Goal: Complete application form

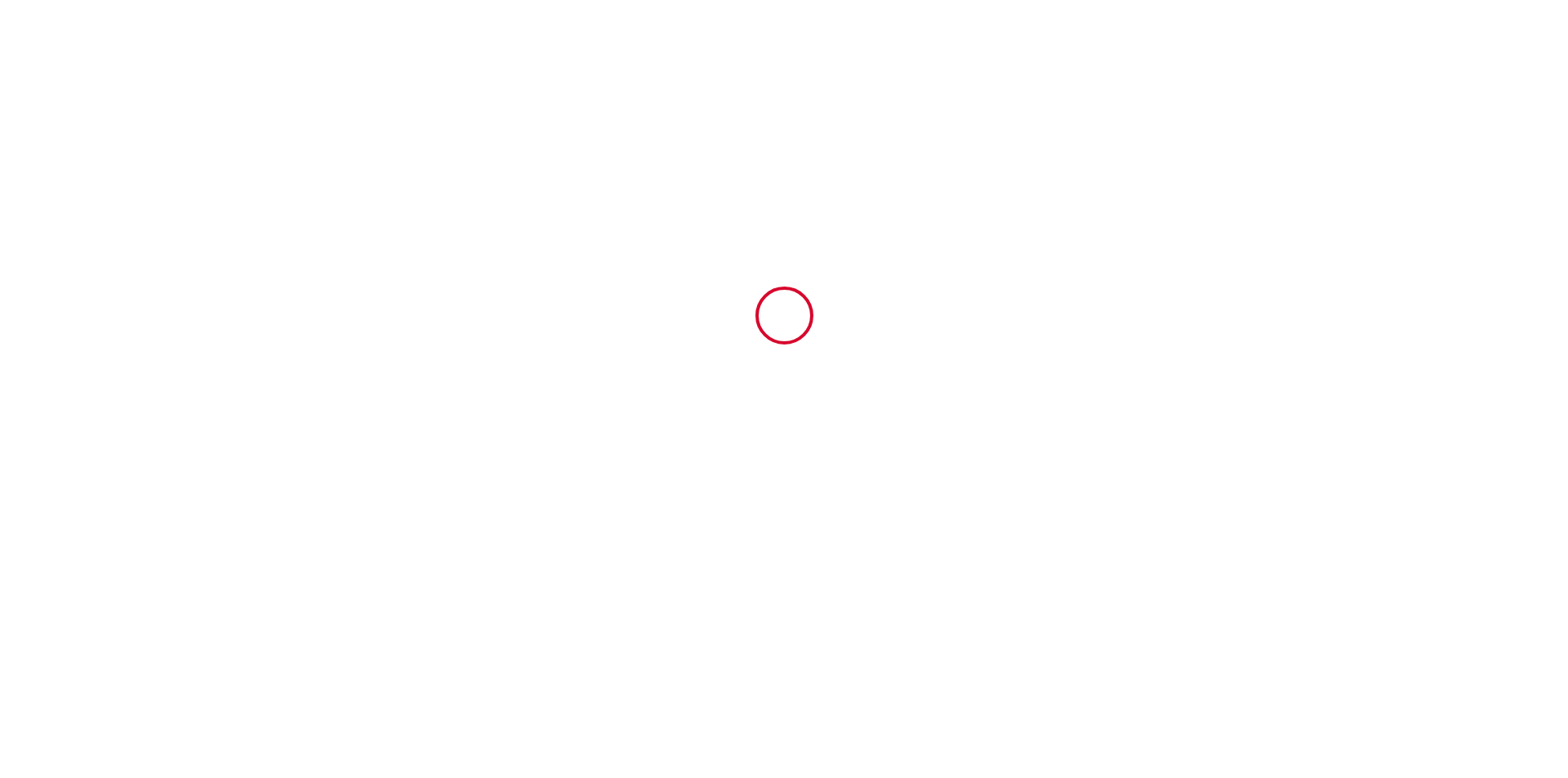
type input "6688502"
type input "552S"
type input "station superdévoluy route du [GEOGRAPHIC_DATA] [GEOGRAPHIC_DATA]"
type input "05250"
type input "Le Dévoluy"
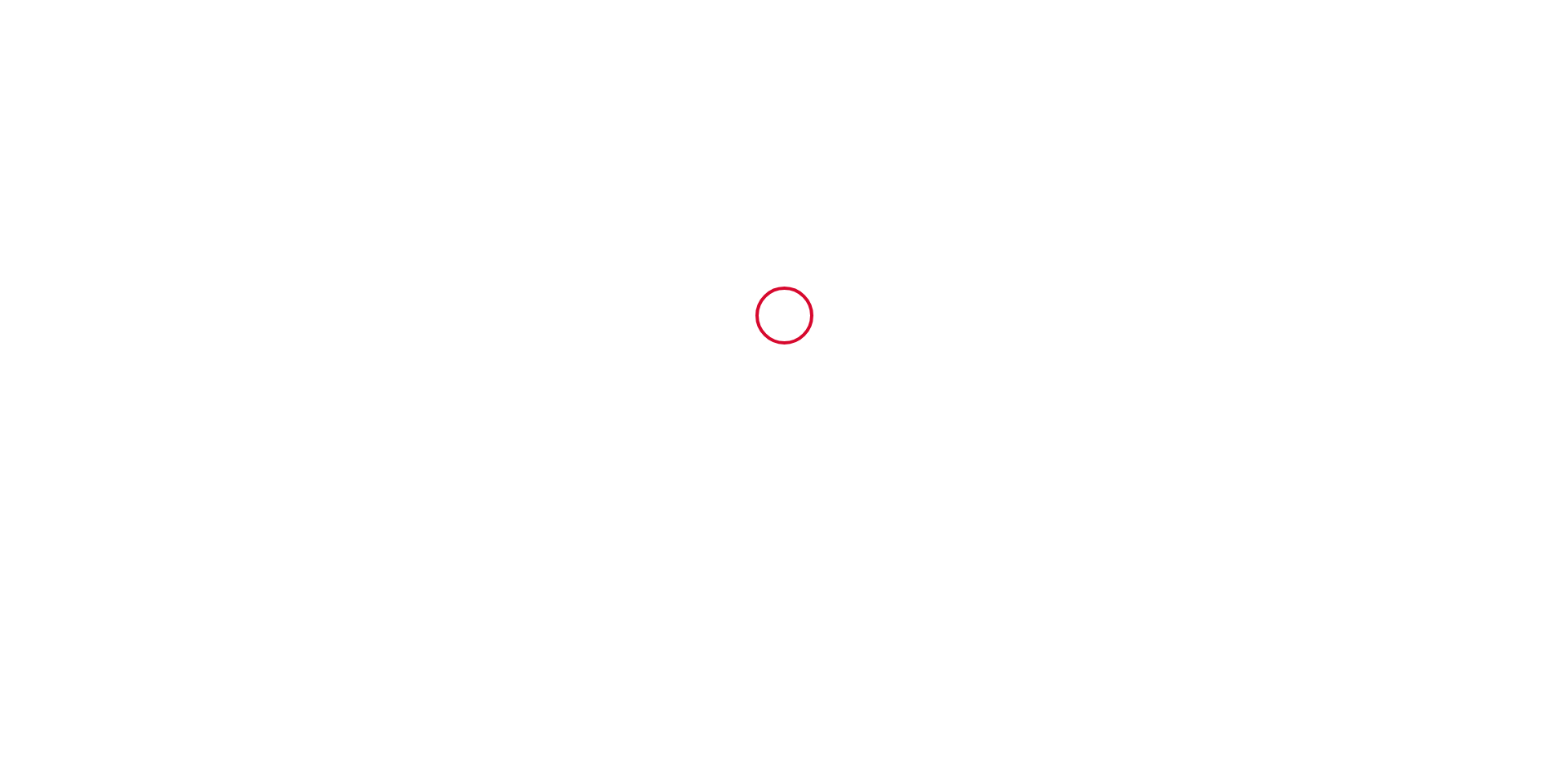
type input "[GEOGRAPHIC_DATA]"
type input "[DATE]"
type input "2"
type input "1"
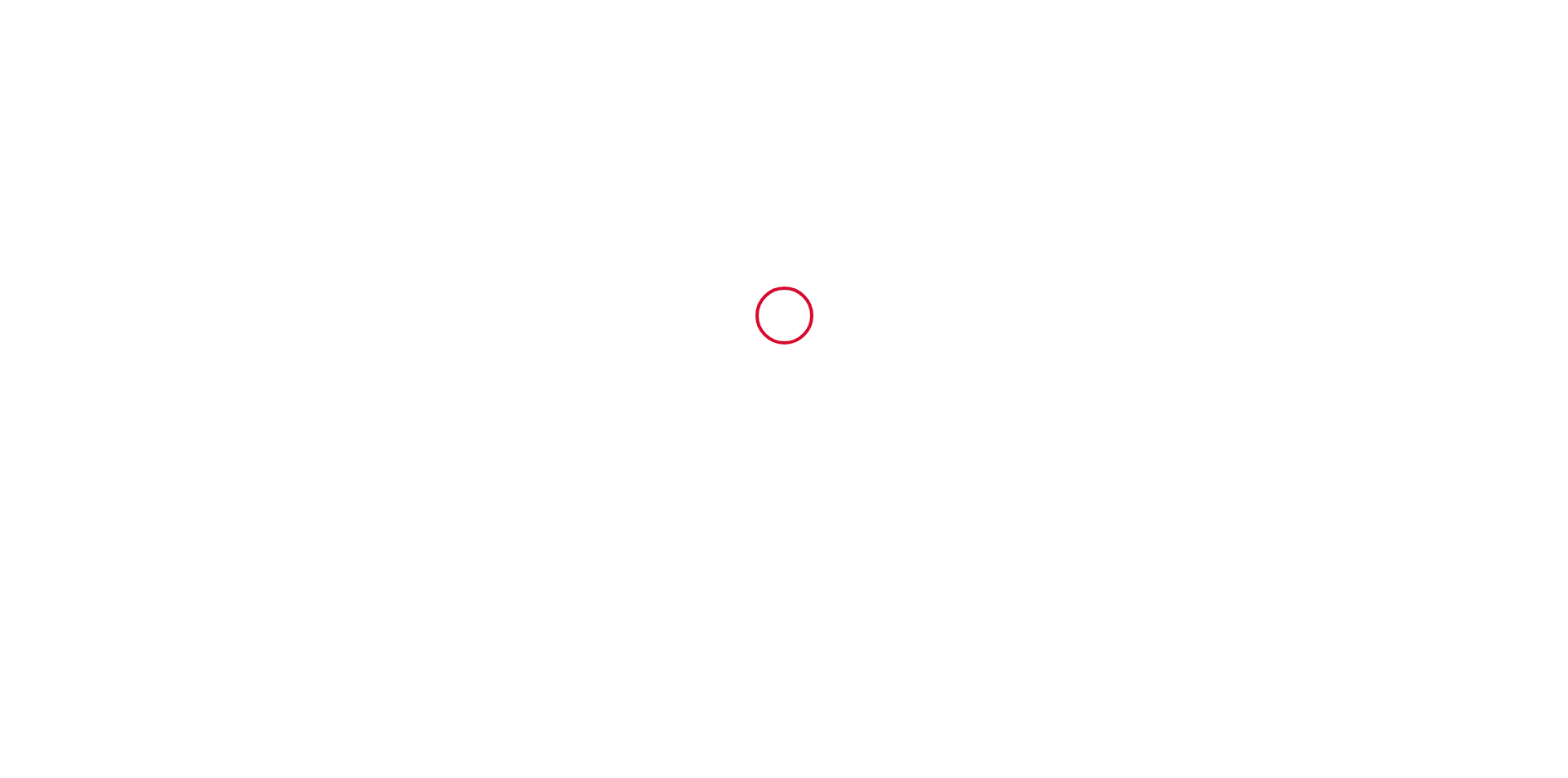
type input "400"
type input "893.2"
type input "[PERSON_NAME]"
type input "SCI LES 3F [PERSON_NAME]"
type input "[STREET_ADDRESS]"
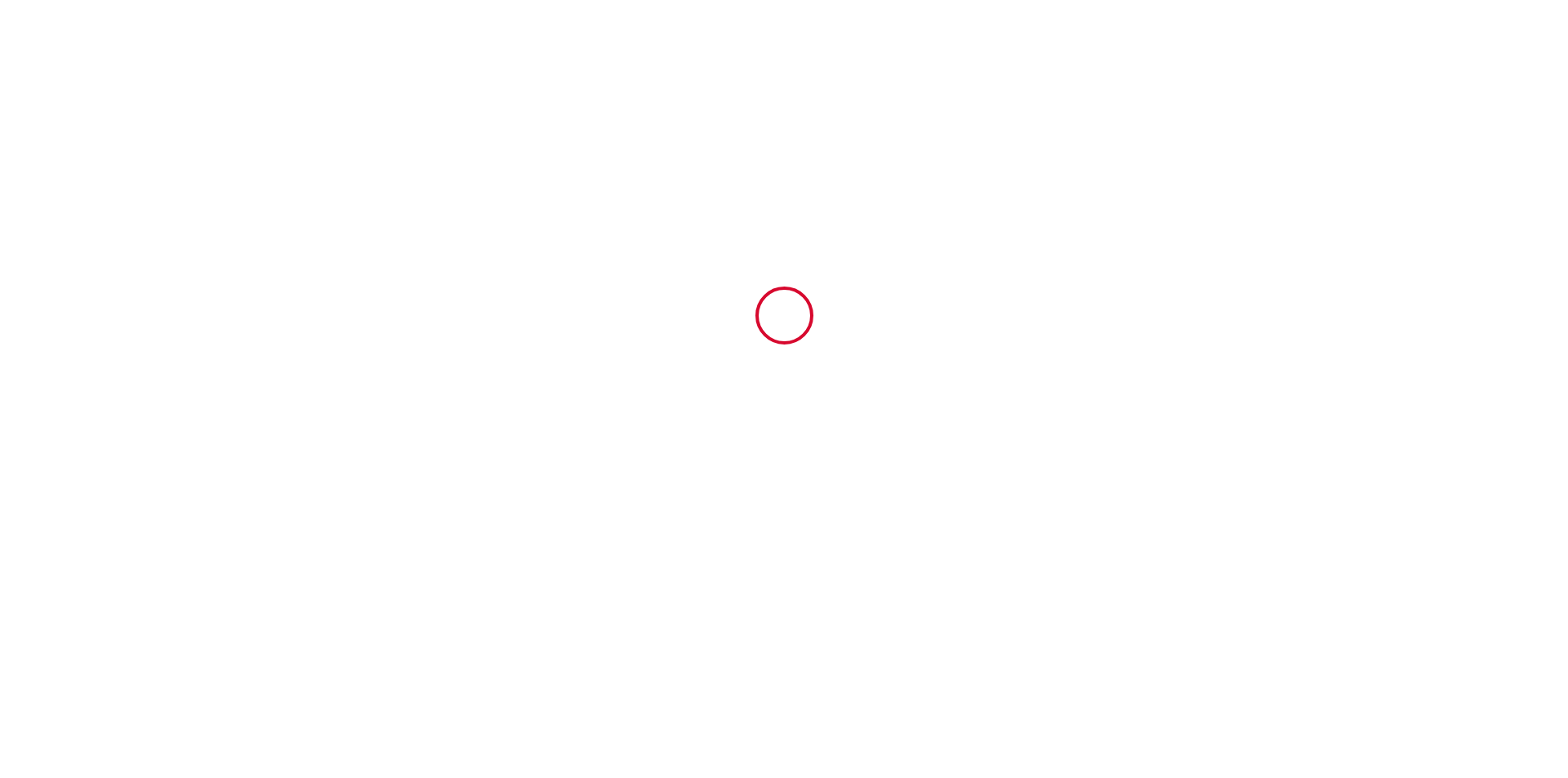
type input "83860"
type input "Nans Les Pins"
type input "[GEOGRAPHIC_DATA]"
type input "[EMAIL_ADDRESS][DOMAIN_NAME]"
type input "[PERSON_NAME]"
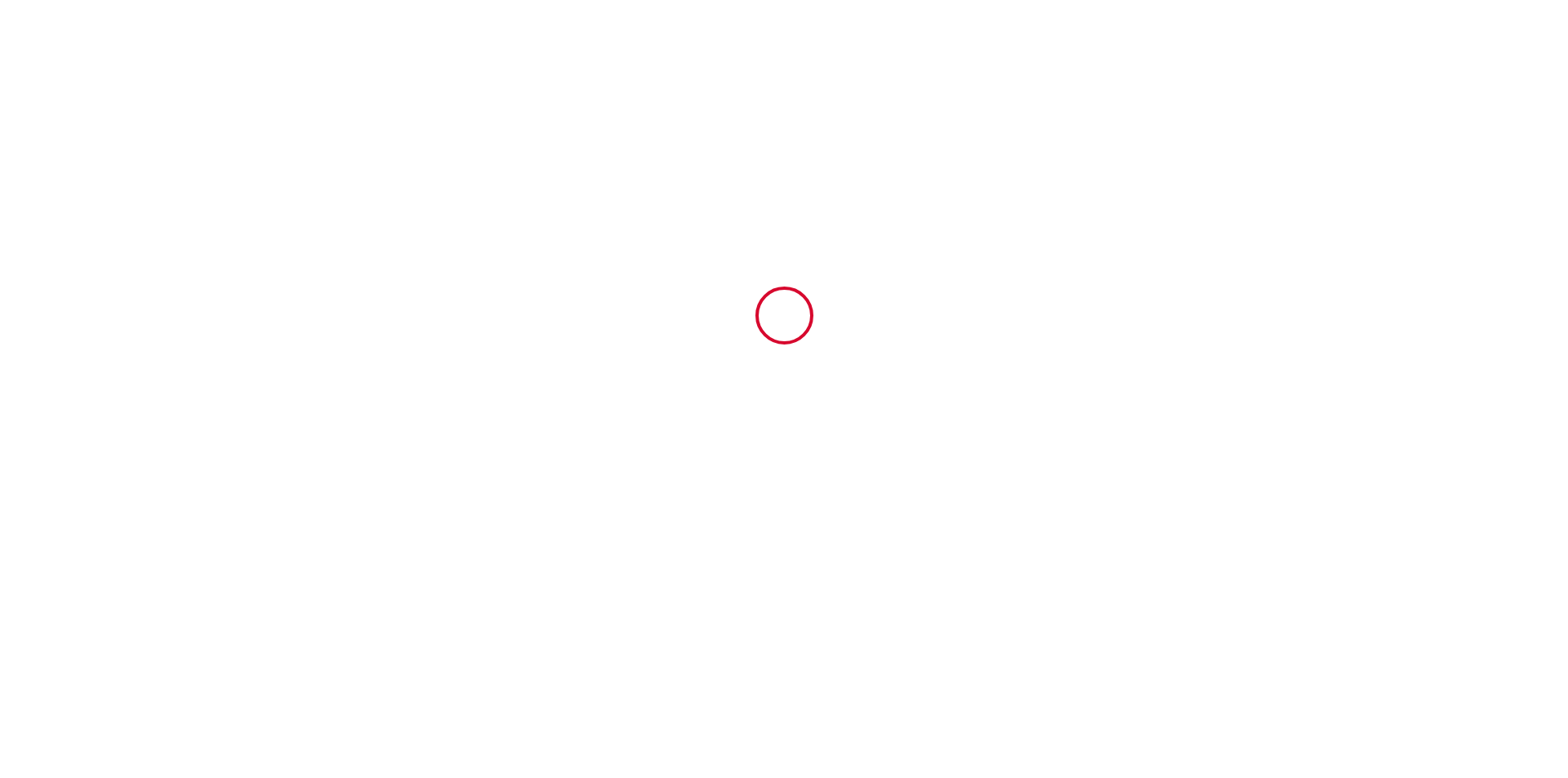
type input "[PERSON_NAME] ou [PERSON_NAME]"
type input "16 bd du Commandeur - Bt.B - Apt 51"
type input "13009"
type input "[GEOGRAPHIC_DATA]"
type input "[EMAIL_ADDRESS][DOMAIN_NAME]"
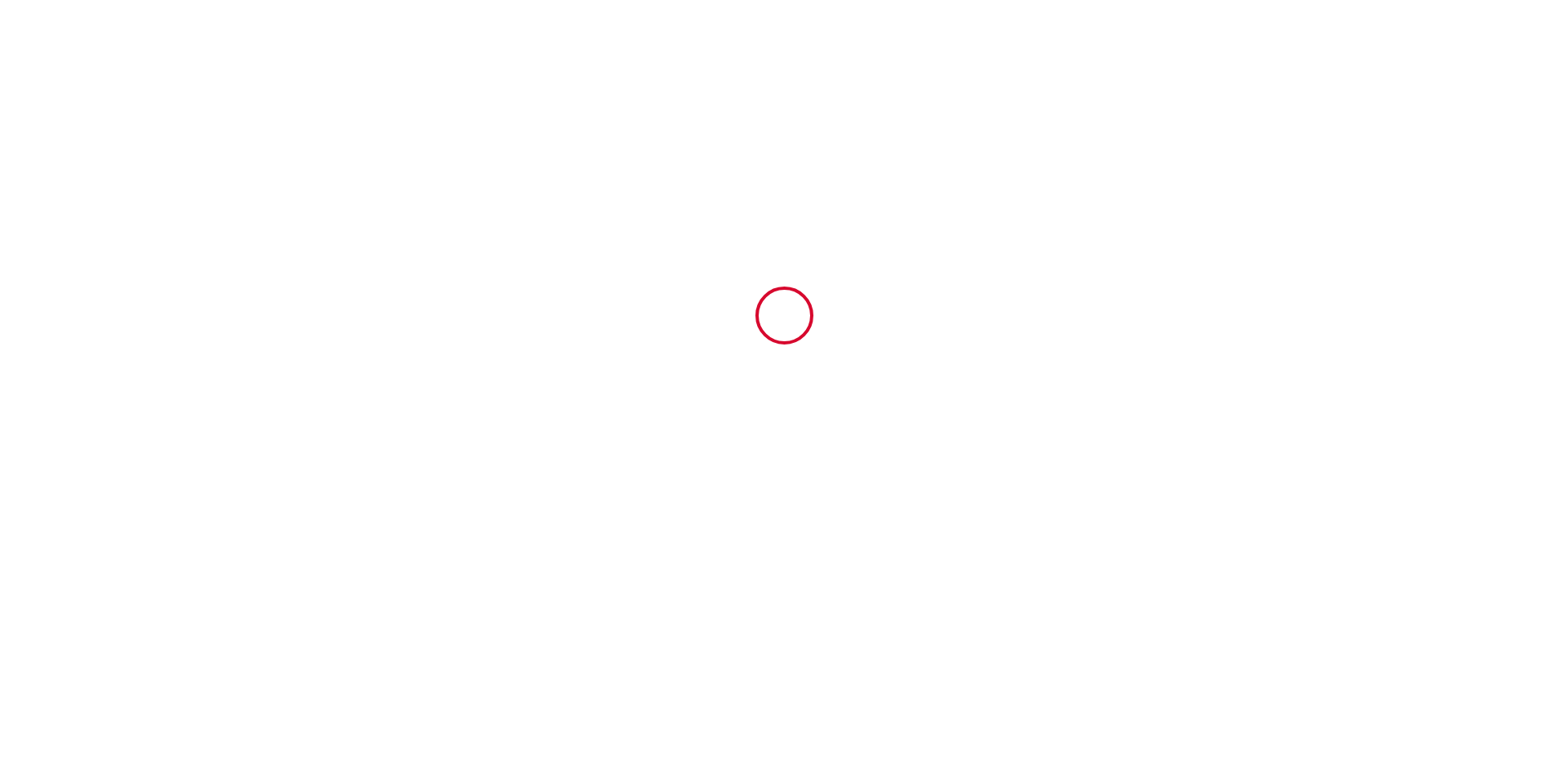
type input "[PHONE_NUMBER]"
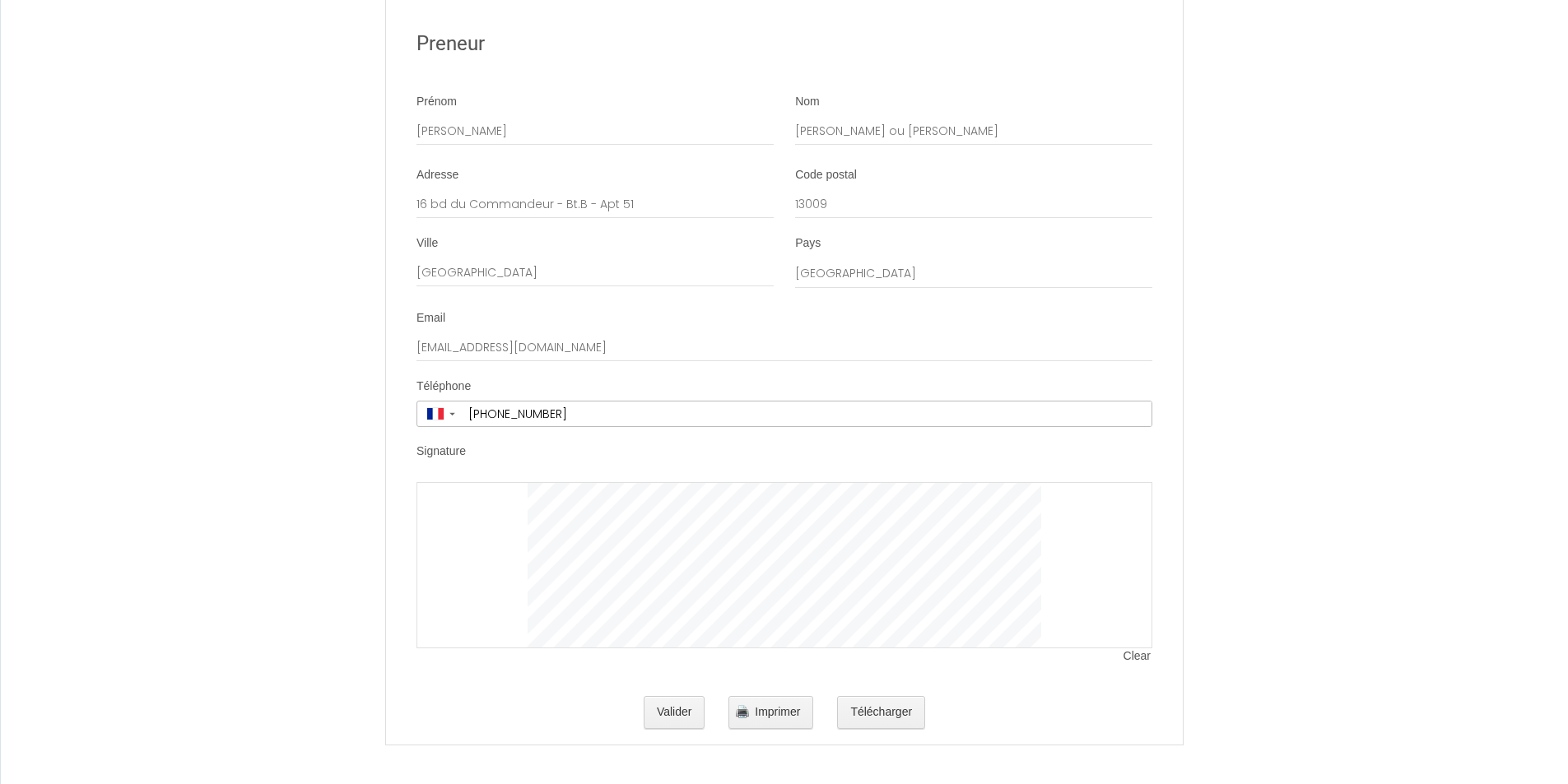
scroll to position [2190, 0]
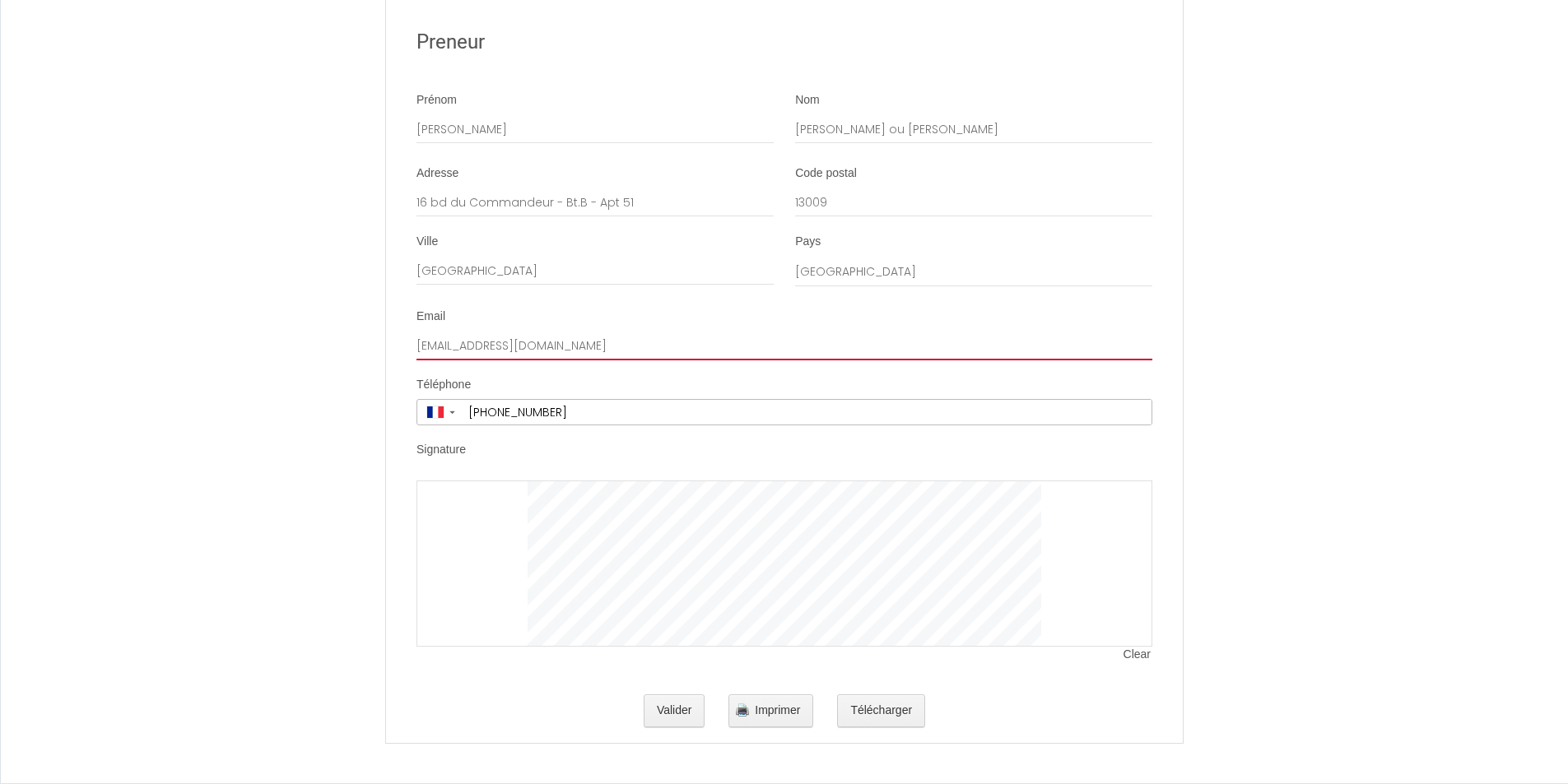
drag, startPoint x: 417, startPoint y: 345, endPoint x: 624, endPoint y: 345, distance: 207.0
click at [624, 345] on input "[EMAIL_ADDRESS][DOMAIN_NAME]" at bounding box center [784, 345] width 736 height 30
